Goal: Navigation & Orientation: Find specific page/section

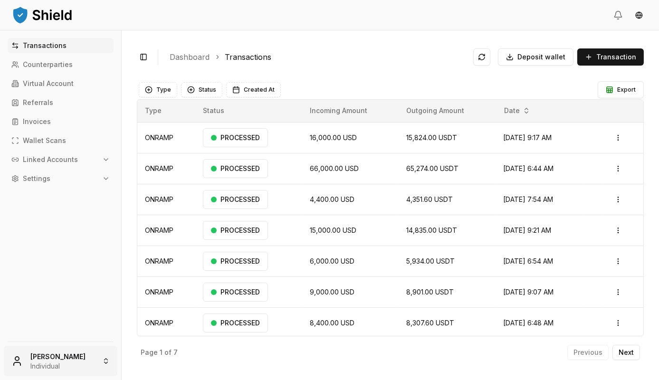
click at [87, 355] on html "Transactions Counterparties Virtual Account Referrals Invoices Wallet Scans Lin…" at bounding box center [329, 190] width 659 height 380
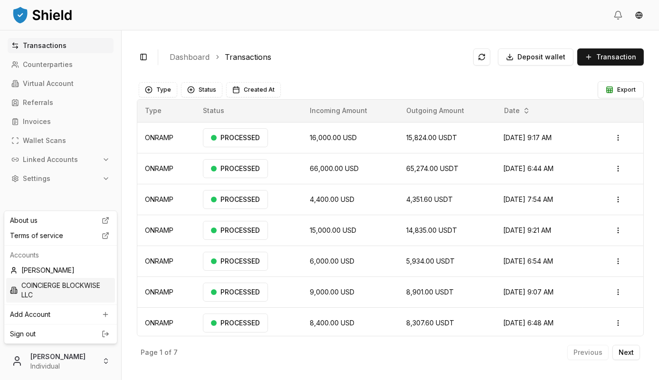
click at [52, 289] on div "COINCIERGE BLOCKWISE LLC" at bounding box center [60, 290] width 109 height 25
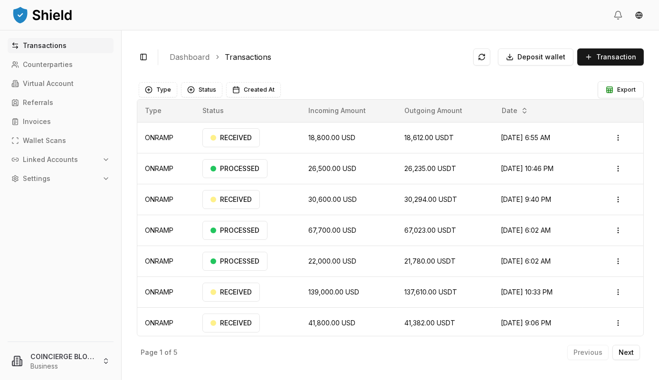
click at [81, 174] on button "Settings" at bounding box center [61, 178] width 106 height 15
click at [83, 159] on button "Linked Accounts" at bounding box center [61, 159] width 106 height 15
click at [47, 190] on p "Bank Accounts" at bounding box center [48, 193] width 49 height 7
click at [53, 173] on link "Wallets" at bounding box center [61, 175] width 83 height 15
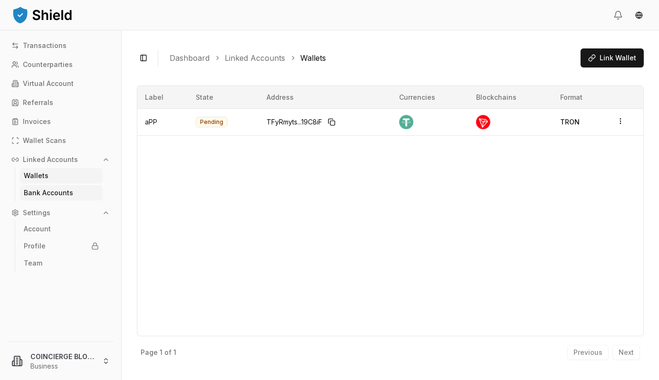
click at [59, 191] on p "Bank Accounts" at bounding box center [48, 193] width 49 height 7
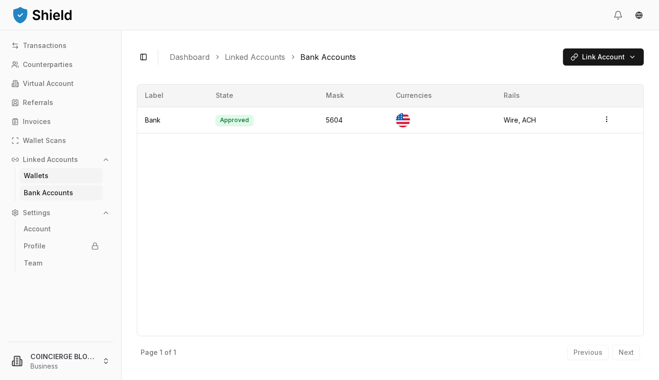
click at [57, 171] on link "Wallets" at bounding box center [61, 175] width 83 height 15
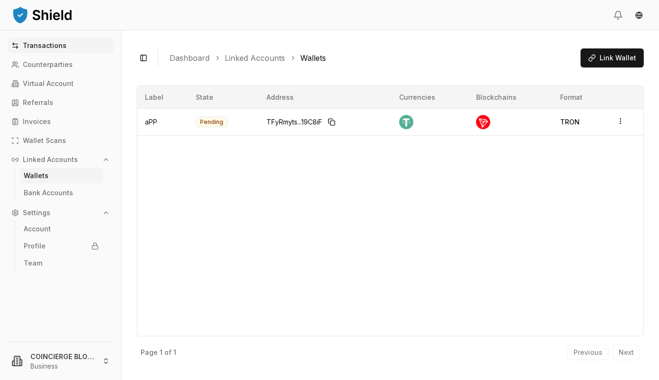
click at [49, 45] on p "Transactions" at bounding box center [45, 45] width 44 height 7
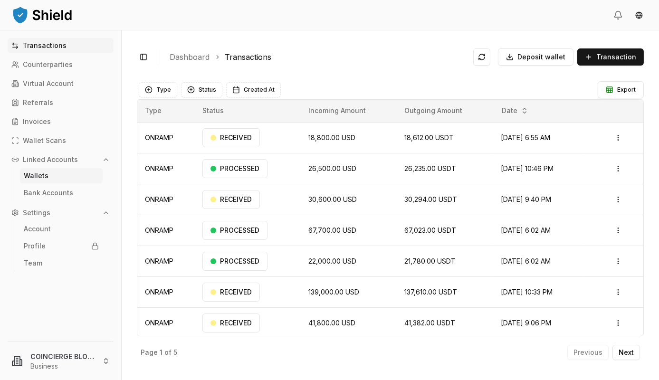
click at [52, 174] on link "Wallets" at bounding box center [61, 175] width 83 height 15
